Goal: Navigation & Orientation: Find specific page/section

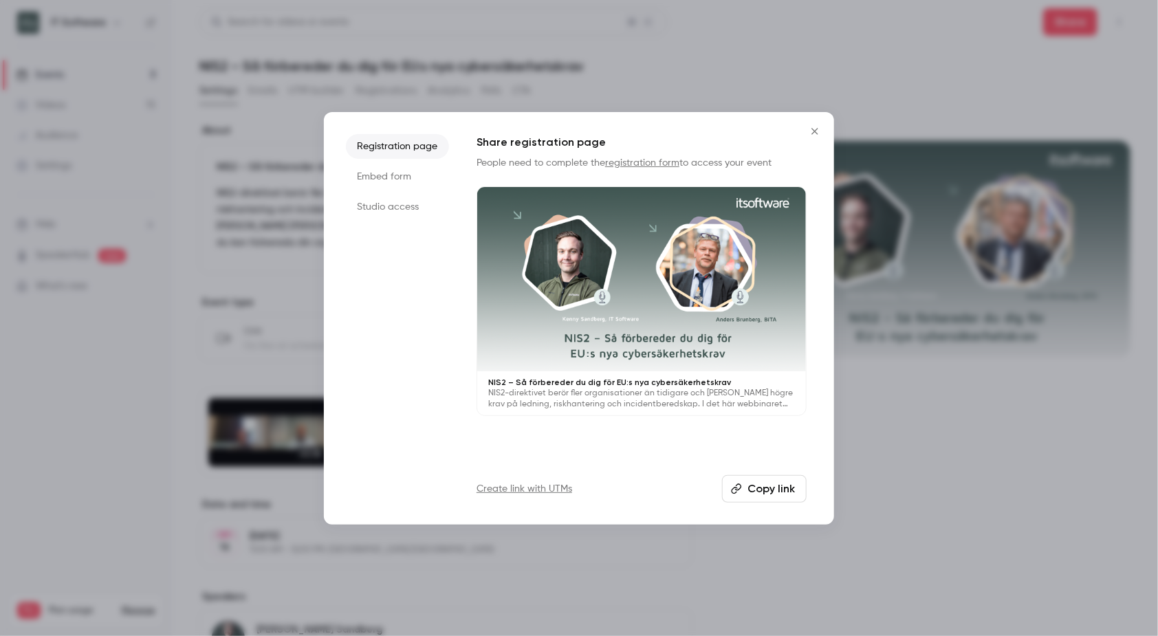
click at [819, 133] on icon "Close" at bounding box center [815, 131] width 17 height 11
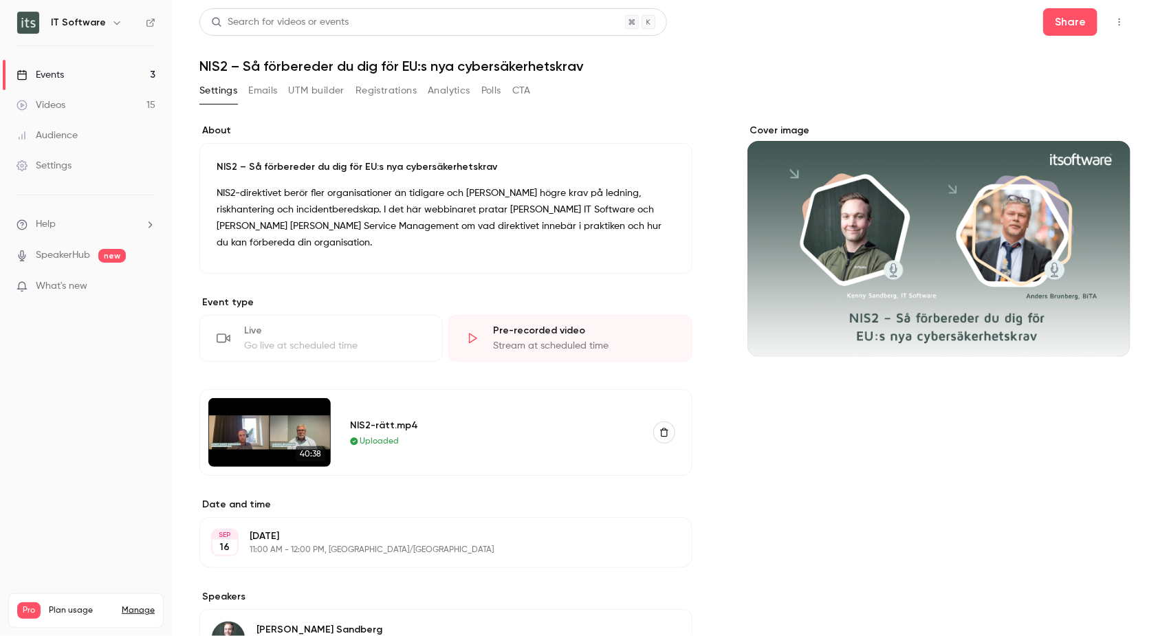
click at [468, 96] on button "Analytics" at bounding box center [449, 91] width 43 height 22
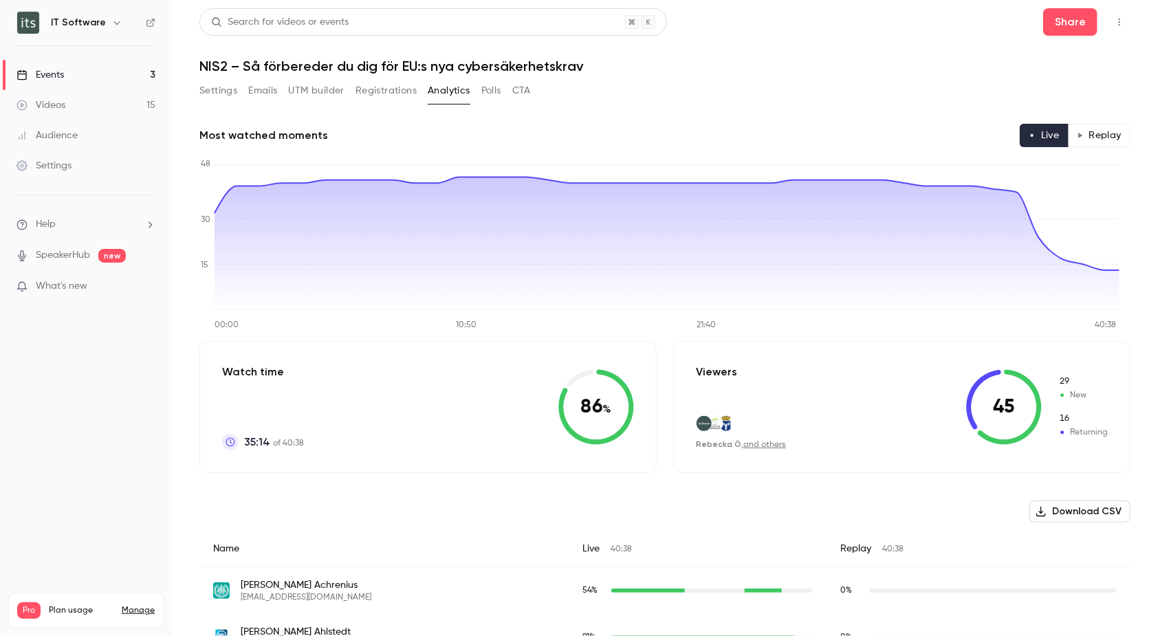
click at [1098, 141] on button "Replay" at bounding box center [1099, 135] width 63 height 23
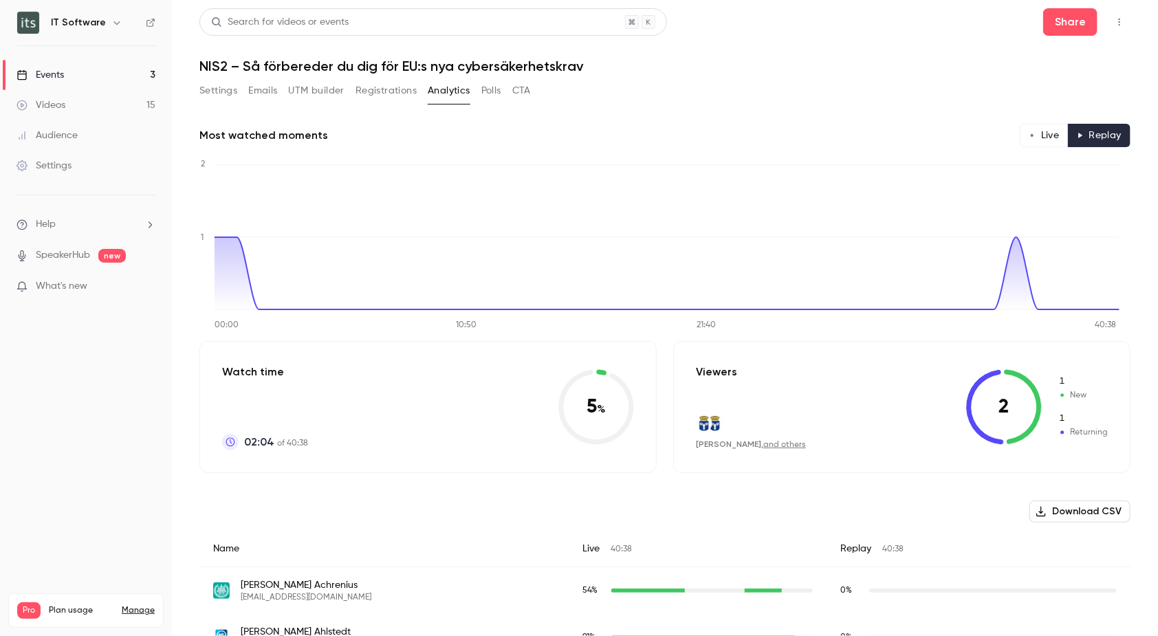
click at [1025, 139] on button "Live" at bounding box center [1044, 135] width 49 height 23
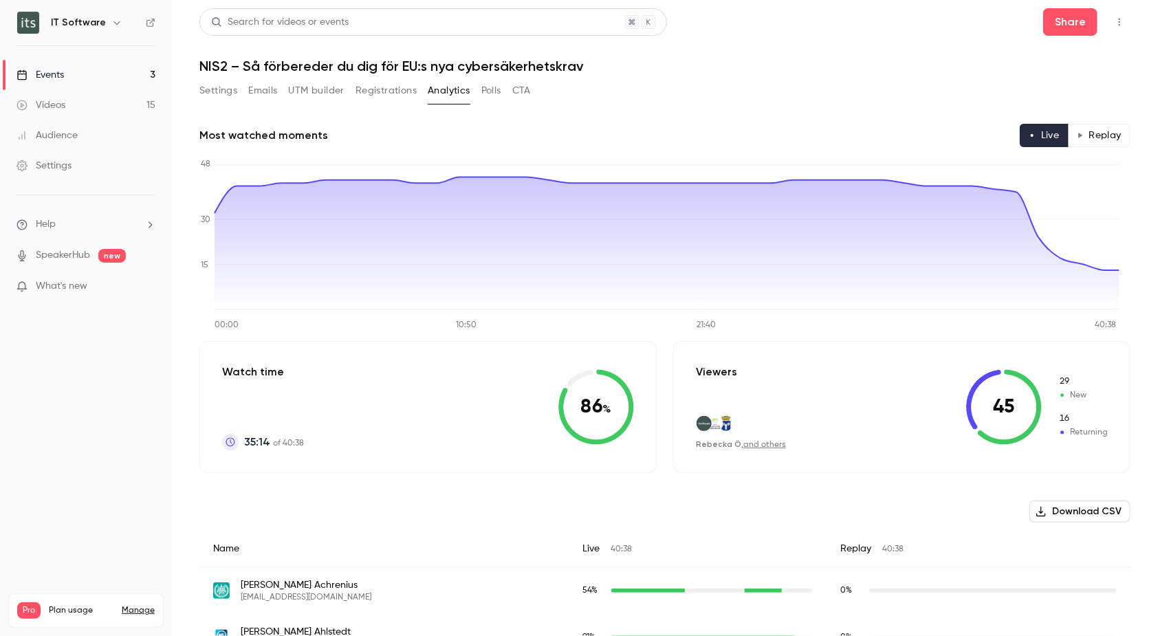
click at [1068, 131] on button "Replay" at bounding box center [1099, 135] width 63 height 23
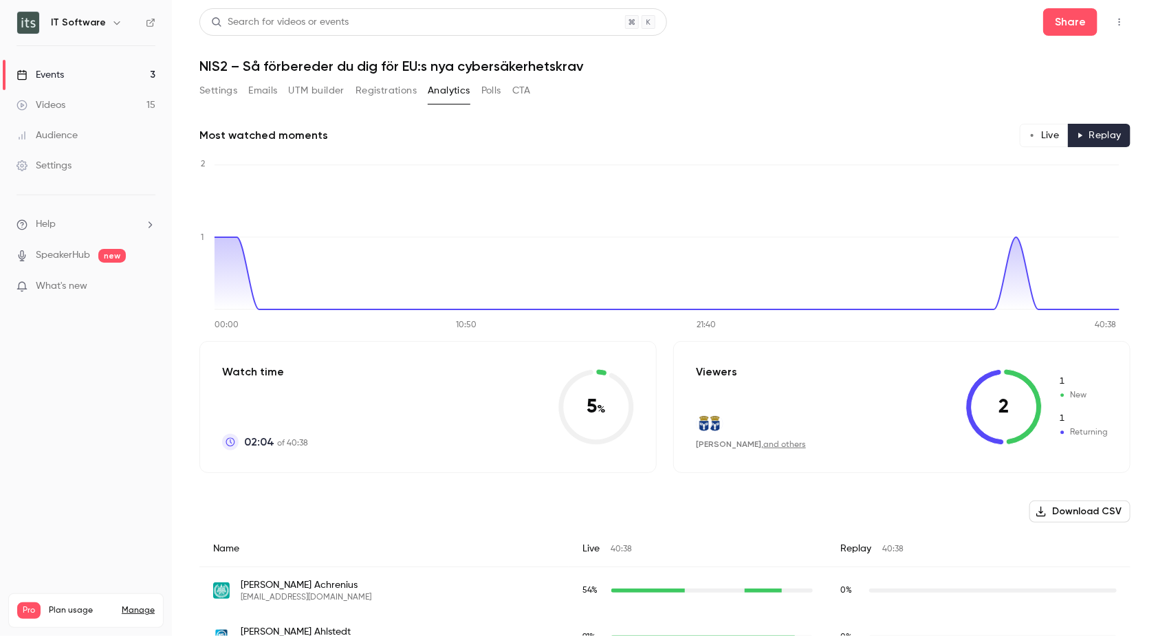
click at [1033, 131] on button "Live" at bounding box center [1044, 135] width 49 height 23
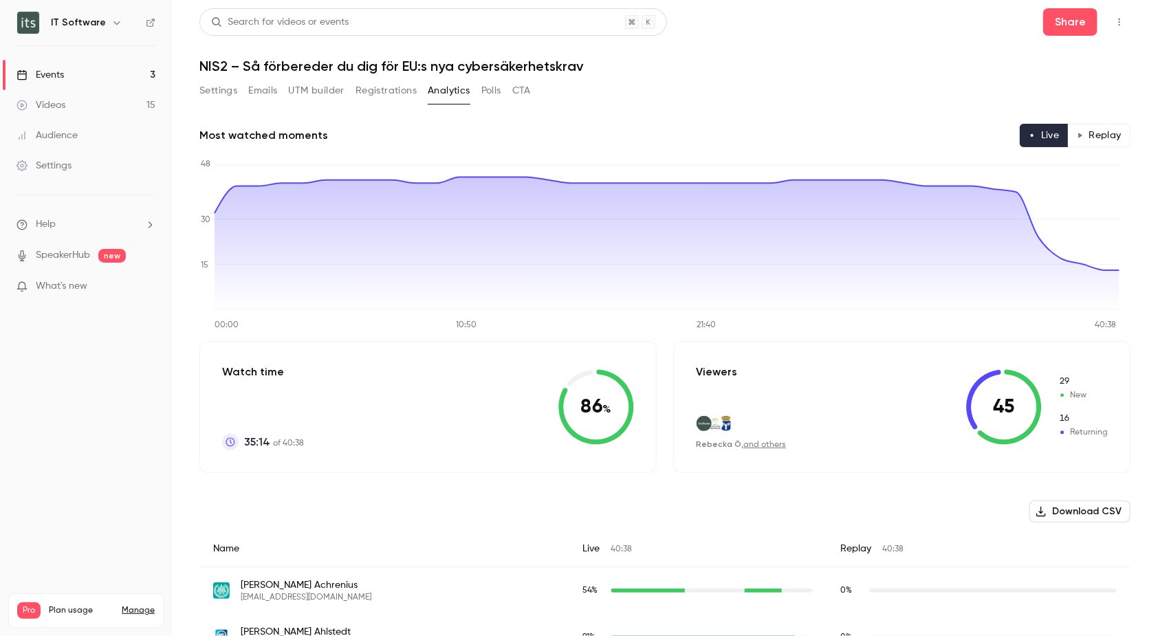
click at [78, 108] on link "Videos 15" at bounding box center [86, 105] width 172 height 30
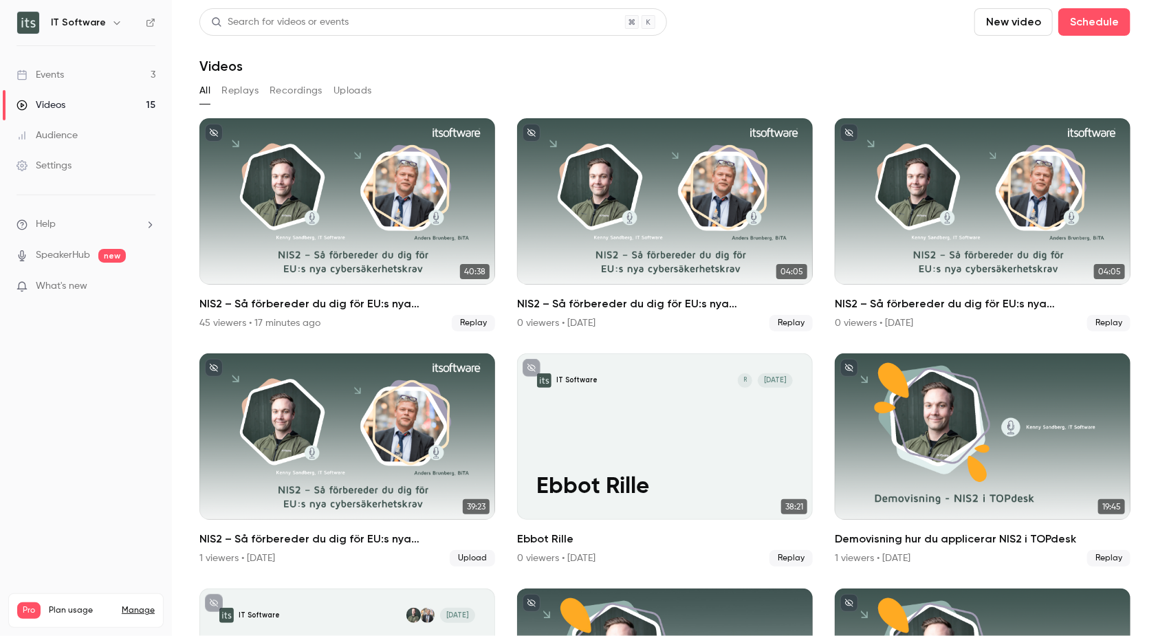
click at [56, 77] on div "Events" at bounding box center [40, 75] width 47 height 14
